Goal: Information Seeking & Learning: Check status

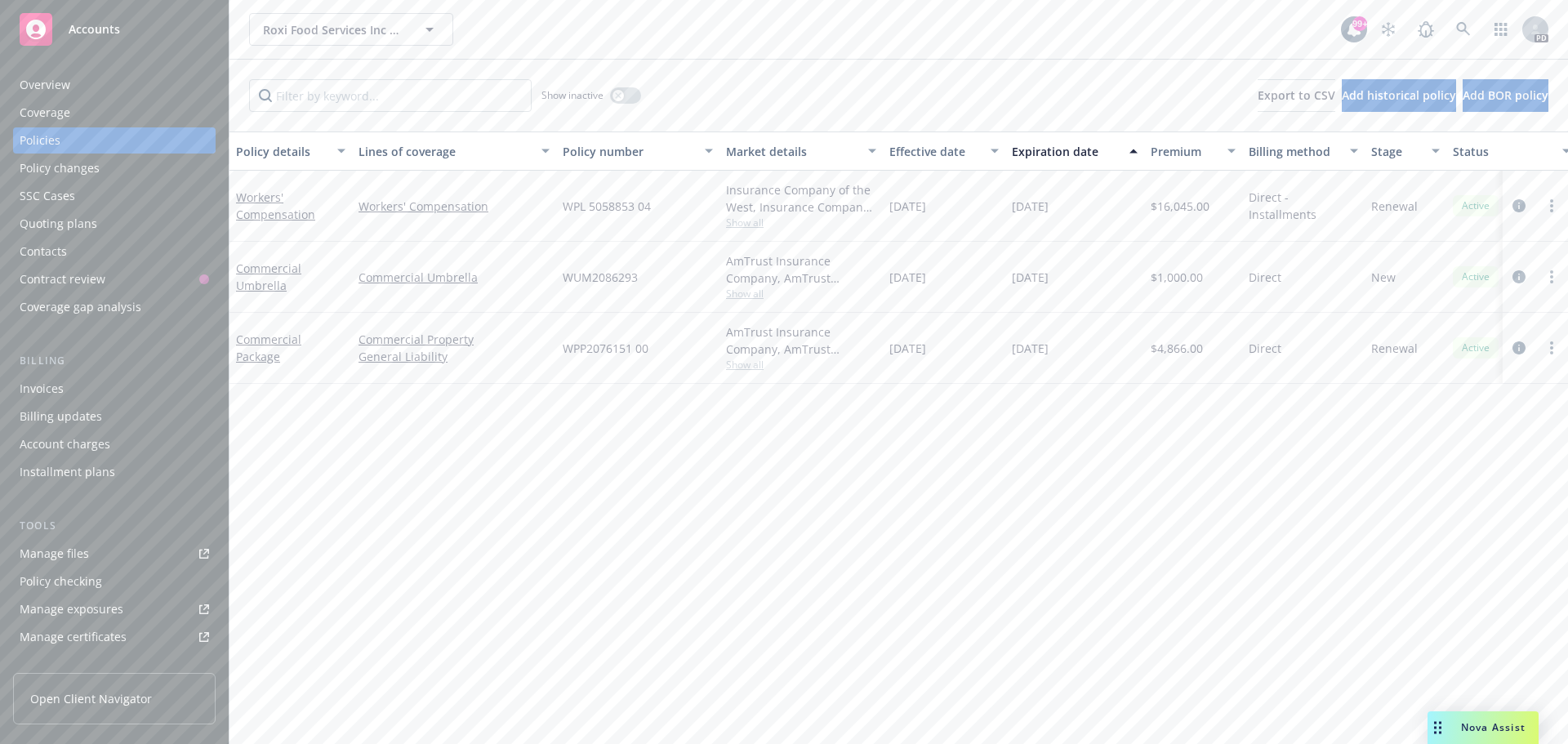
click at [105, 34] on span "Accounts" at bounding box center [93, 30] width 51 height 13
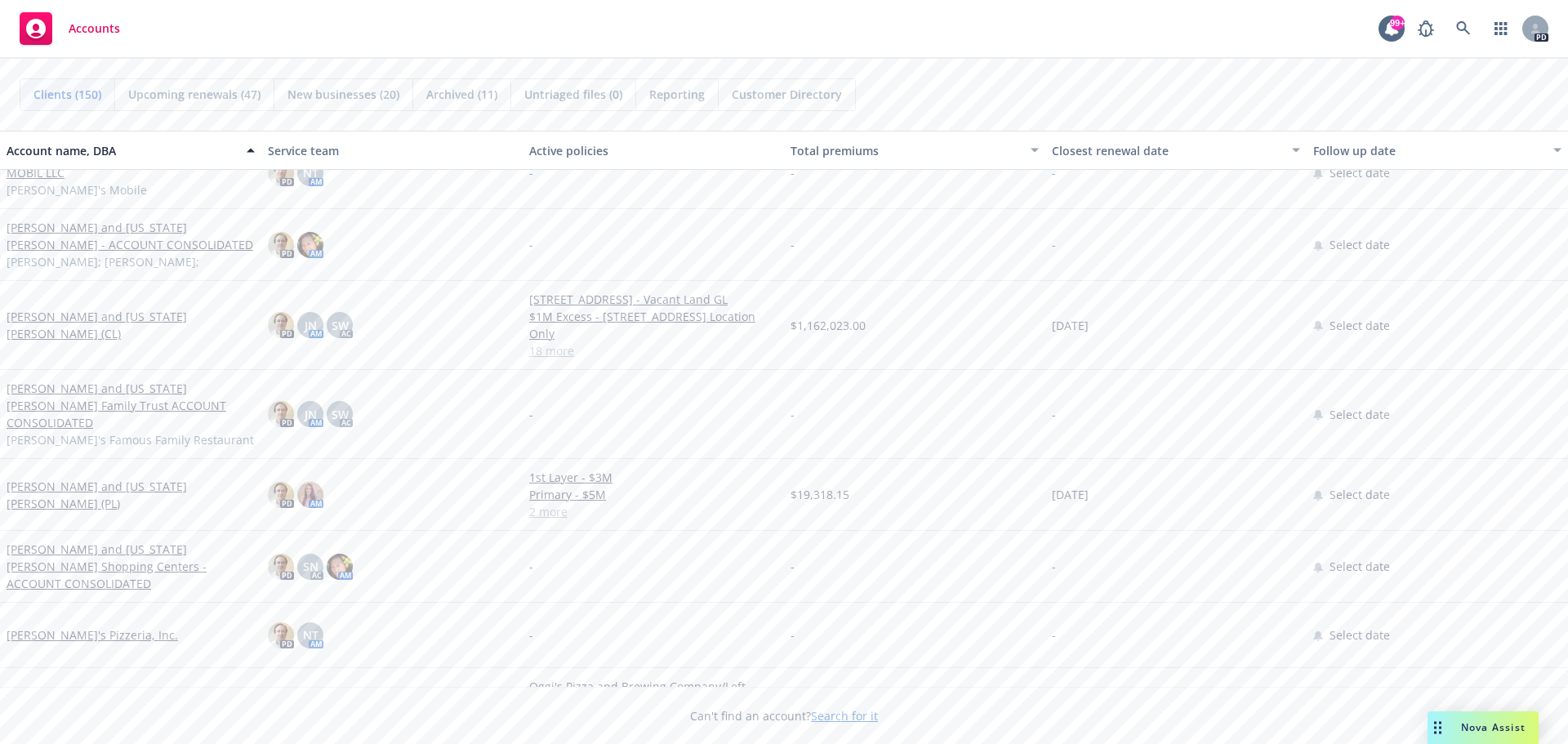
scroll to position [6455, 0]
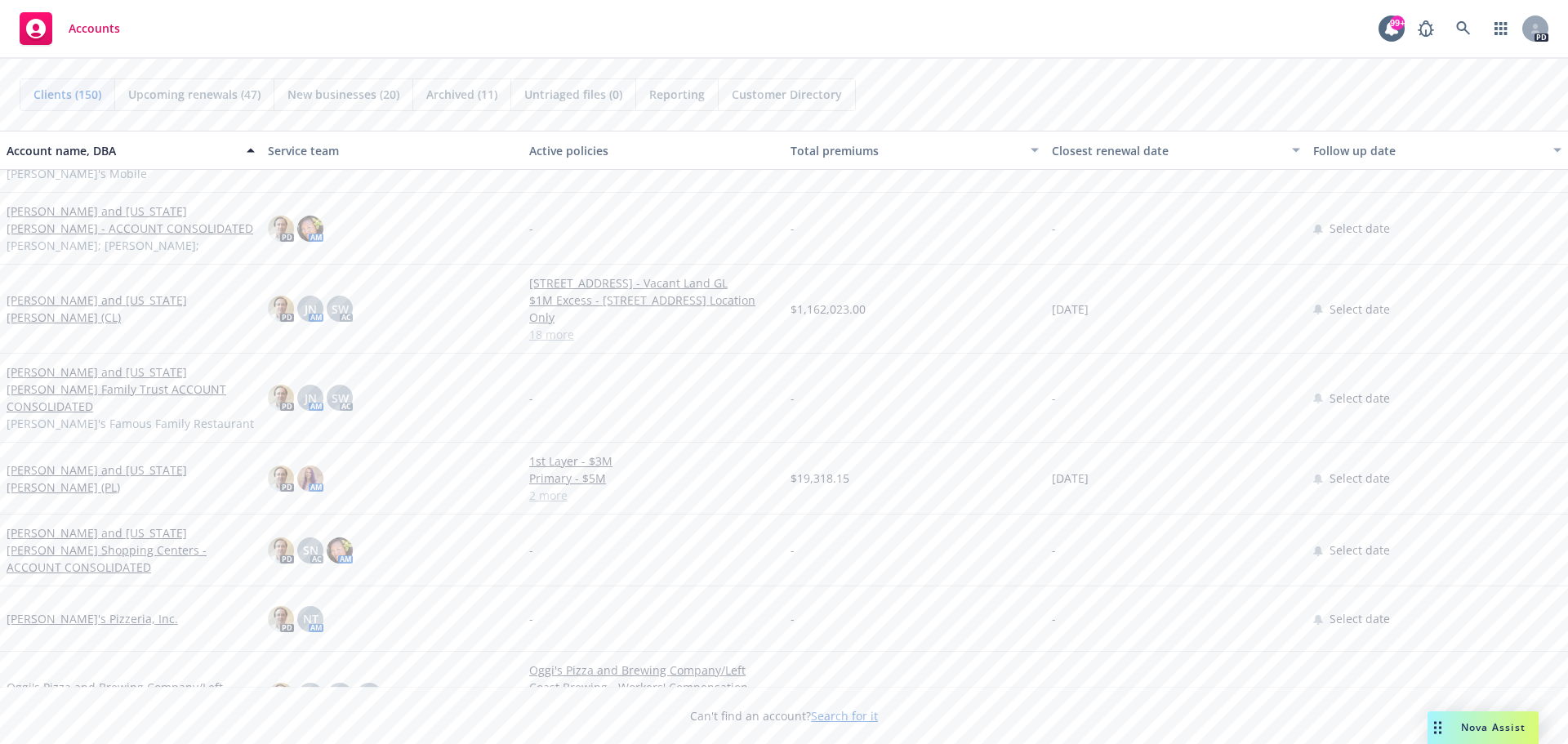
click at [117, 319] on link "[PERSON_NAME] and [US_STATE][PERSON_NAME] (CL)" at bounding box center [131, 309] width 248 height 35
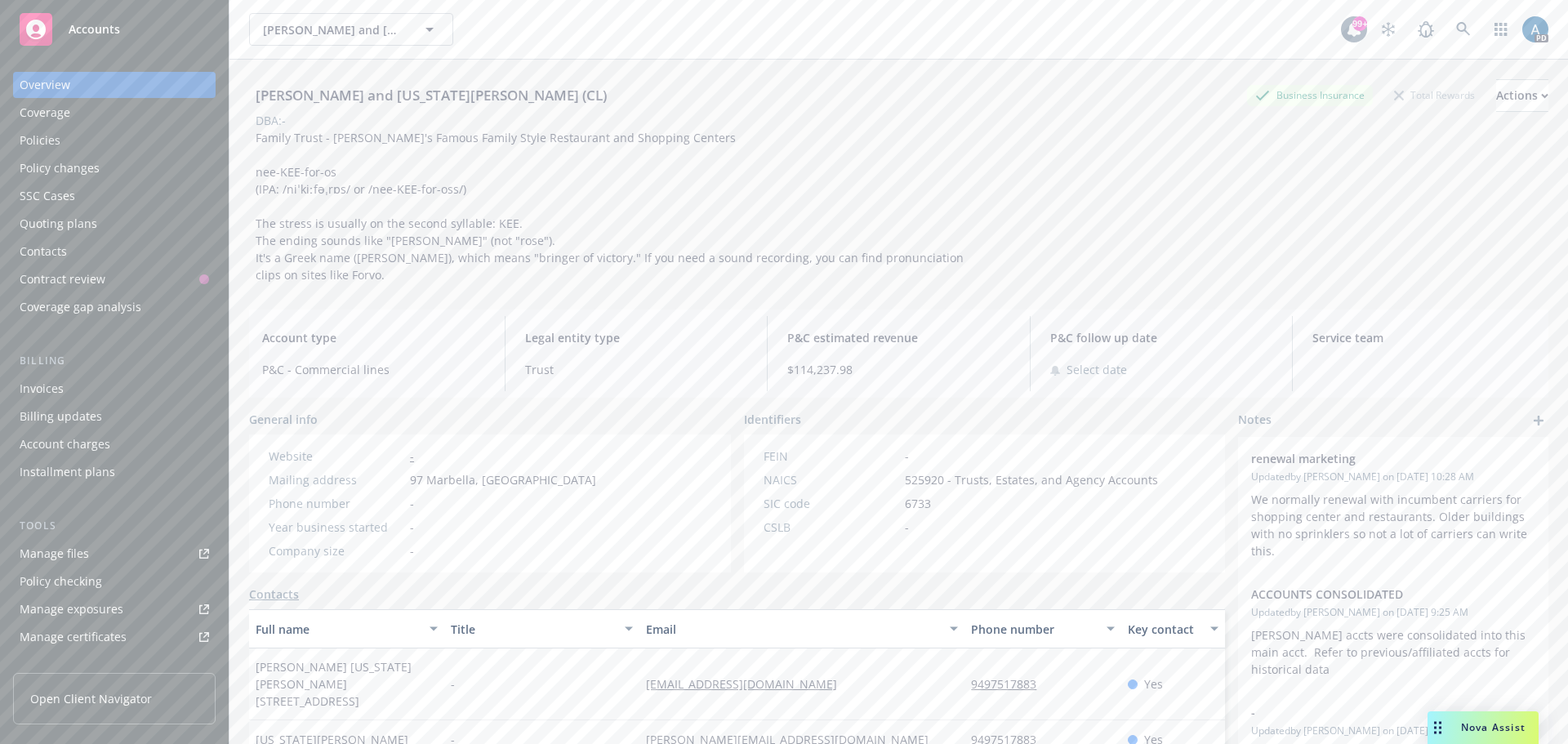
click at [52, 143] on div "Policies" at bounding box center [39, 140] width 40 height 26
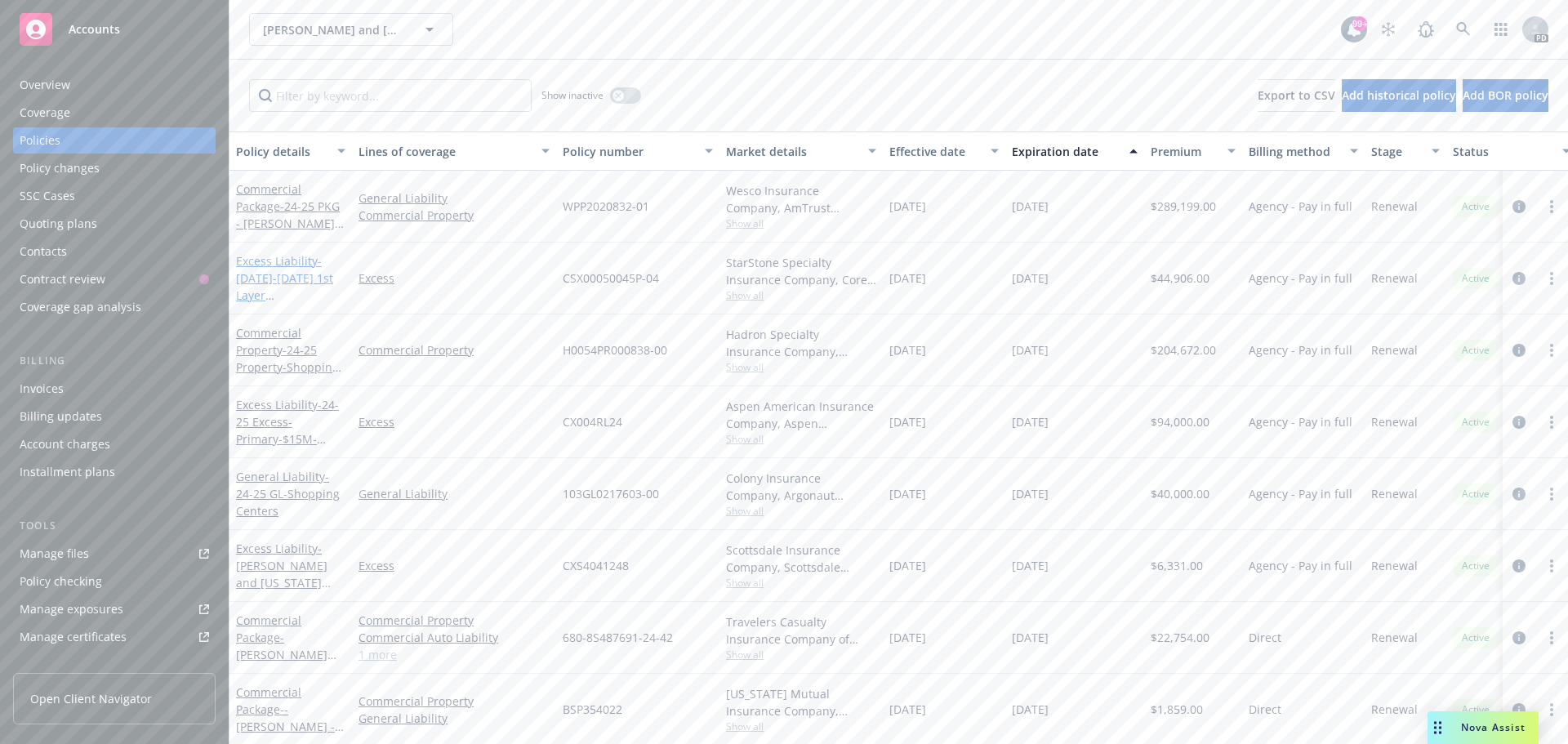
click at [291, 274] on span "- [DATE]-[DATE] 1st Layer Excess-$10Mx$15M- Shopping Centers & Restaurants" at bounding box center [289, 303] width 106 height 101
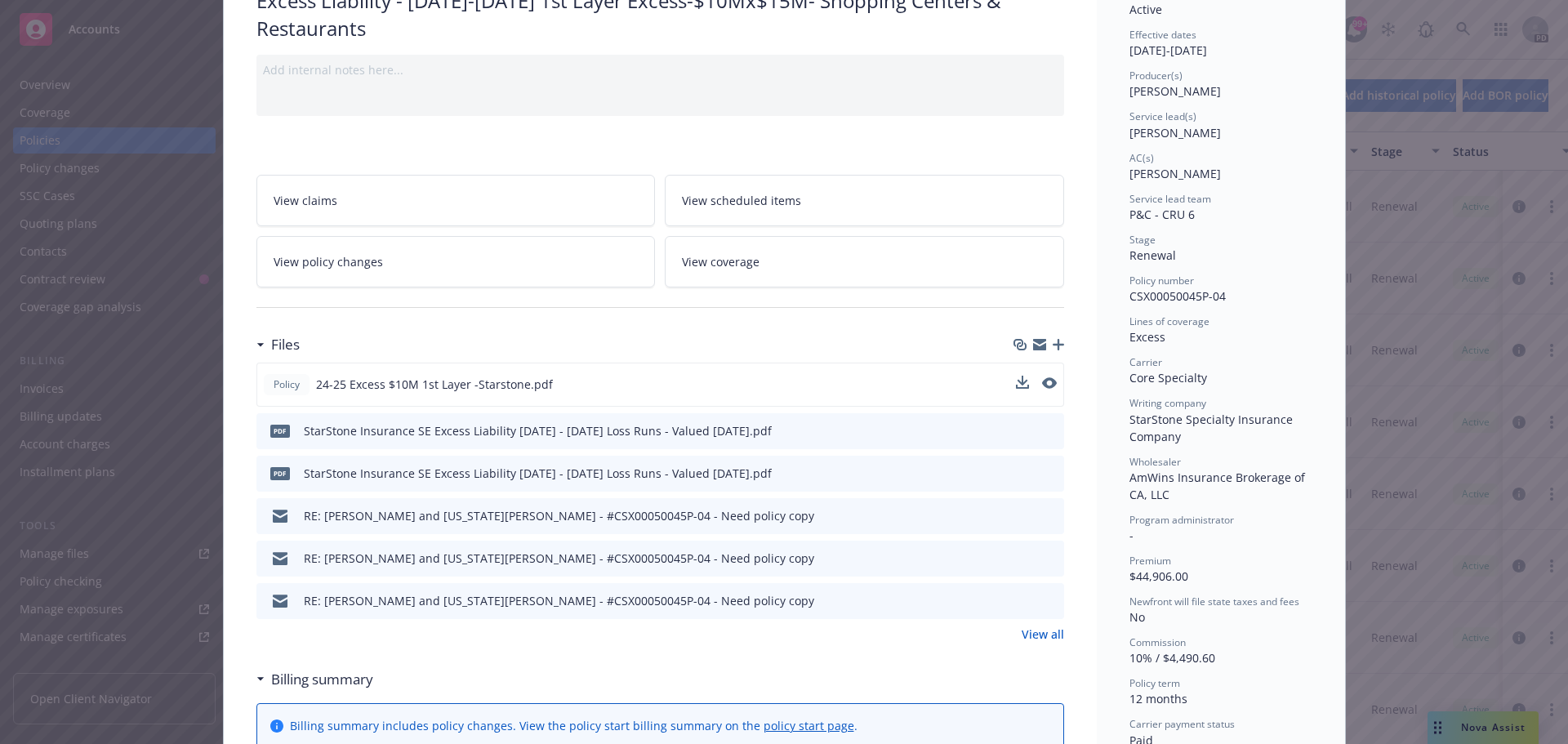
scroll to position [164, 0]
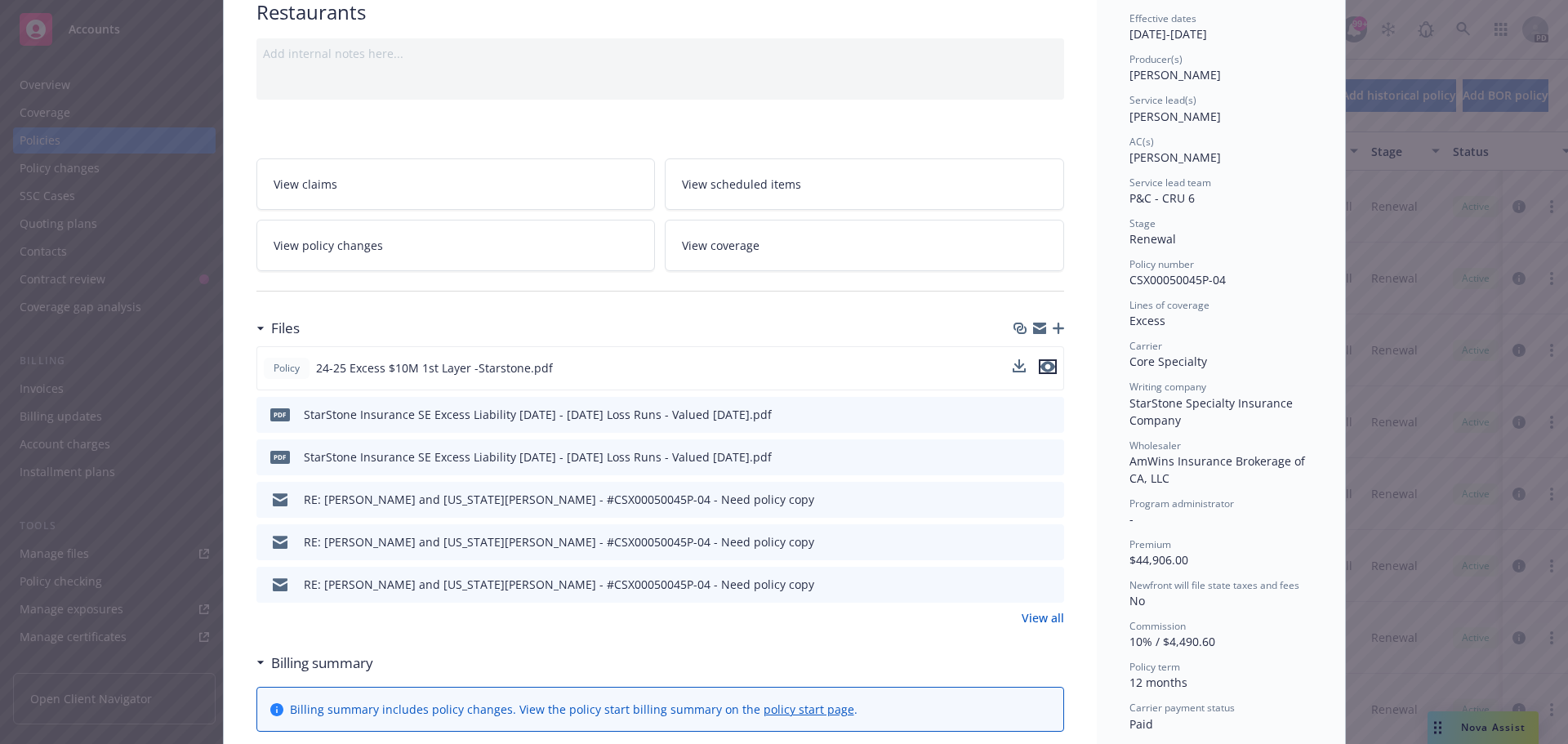
click at [1042, 366] on icon "preview file" at bounding box center [1048, 367] width 14 height 12
